Goal: Information Seeking & Learning: Learn about a topic

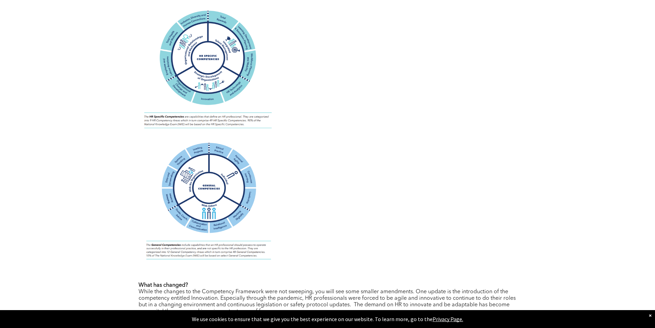
scroll to position [731, 0]
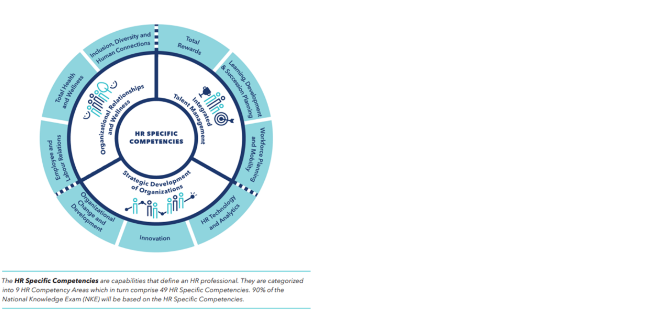
drag, startPoint x: 298, startPoint y: 56, endPoint x: 308, endPoint y: 57, distance: 10.7
click at [308, 57] on p at bounding box center [328, 70] width 378 height 127
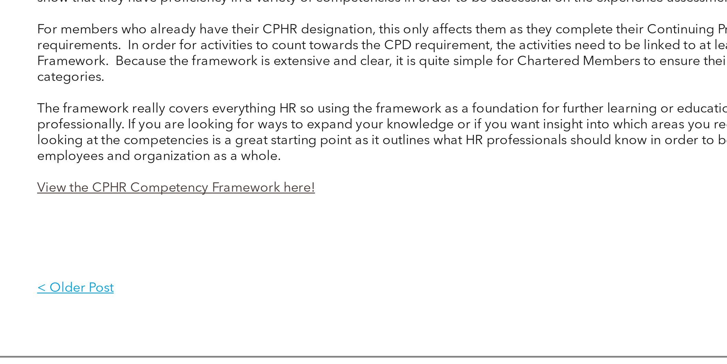
scroll to position [1042, 0]
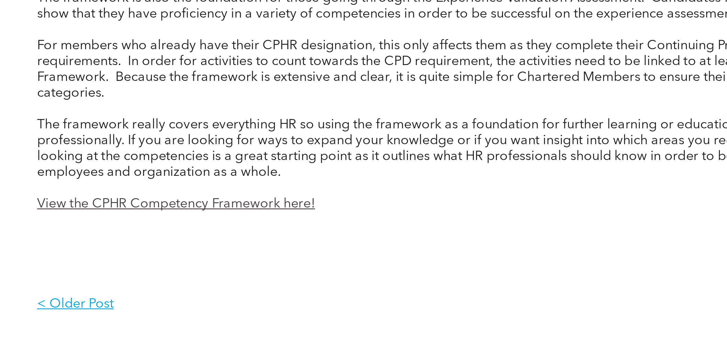
click at [235, 233] on link "View the CPHR Competency Framework here!" at bounding box center [232, 234] width 115 height 5
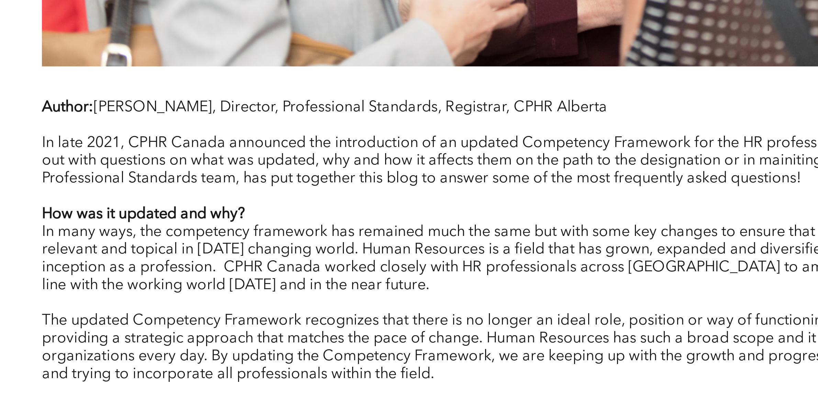
scroll to position [577, 0]
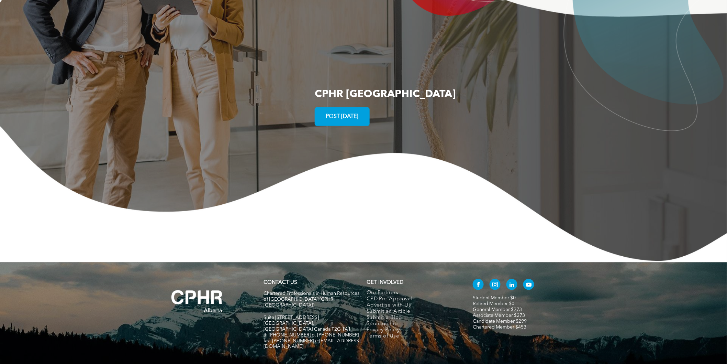
scroll to position [1298, 0]
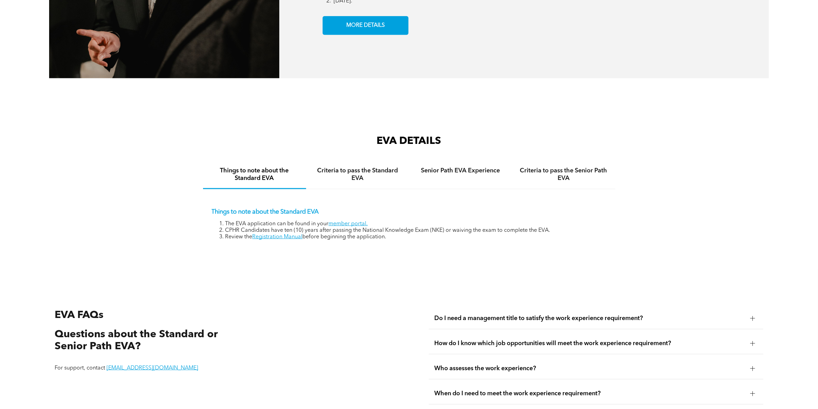
scroll to position [1160, 0]
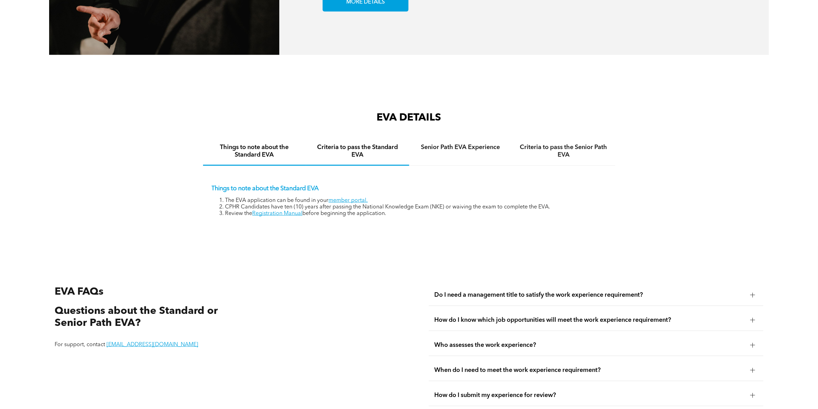
click at [348, 148] on h4 "Criteria to pass the Standard EVA" at bounding box center [357, 151] width 91 height 15
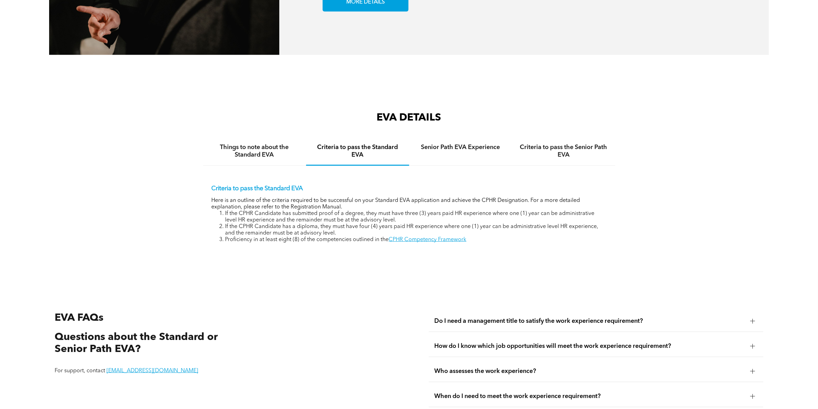
click at [418, 240] on div "Criteria to pass the Standard EVA Here is an outline of the criteria required t…" at bounding box center [409, 209] width 412 height 86
click at [416, 237] on link "CPHR Competency Framework" at bounding box center [428, 239] width 78 height 5
